Goal: Task Accomplishment & Management: Manage account settings

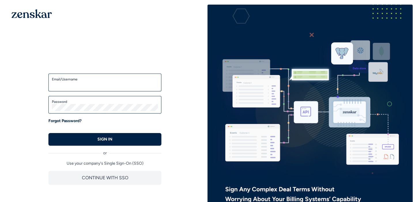
type input "**********"
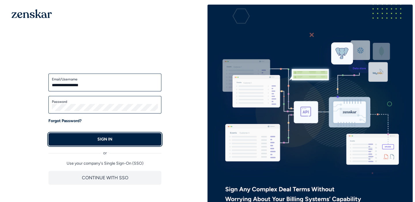
click at [98, 142] on p "SIGN IN" at bounding box center [104, 140] width 15 height 6
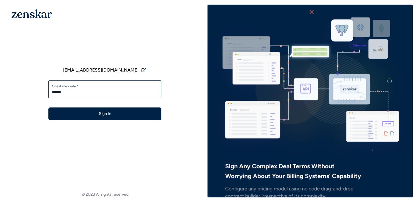
type input "******"
click at [48, 108] on button "Sign In" at bounding box center [104, 114] width 113 height 13
